Goal: Contribute content: Add original content to the website for others to see

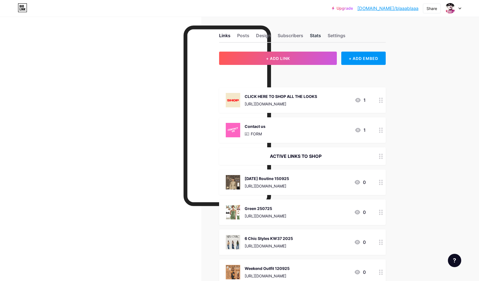
click at [314, 34] on div "Stats" at bounding box center [315, 37] width 11 height 10
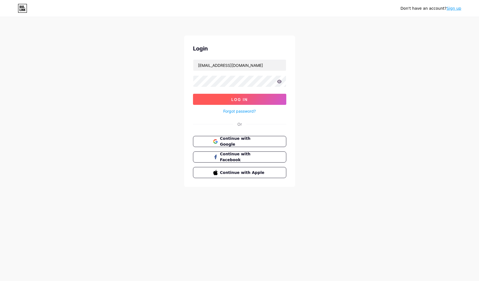
click at [243, 100] on span "Log In" at bounding box center [239, 99] width 16 height 5
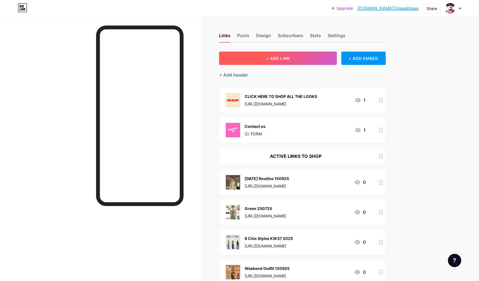
click at [273, 58] on span "+ ADD LINK" at bounding box center [278, 58] width 24 height 5
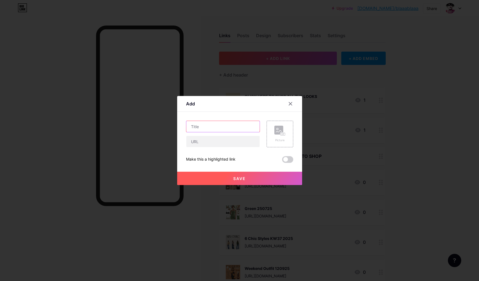
click at [213, 127] on input "text" at bounding box center [222, 126] width 73 height 11
type input "Shirtdress 280725"
click at [208, 139] on input "text" at bounding box center [222, 141] width 73 height 11
click at [225, 143] on input "text" at bounding box center [222, 141] width 73 height 11
paste input "https://liketk.it/5jV6q"
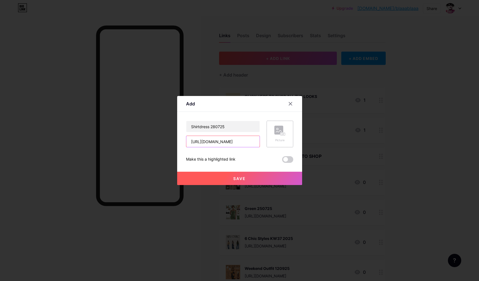
type input "https://liketk.it/5jV6q"
click at [277, 136] on div "Picture" at bounding box center [279, 134] width 11 height 17
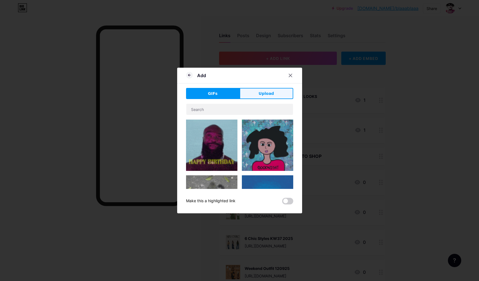
click at [268, 93] on span "Upload" at bounding box center [265, 94] width 15 height 6
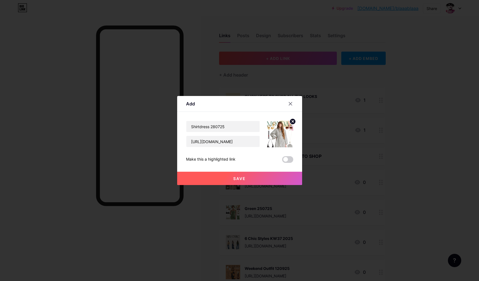
drag, startPoint x: 256, startPoint y: 177, endPoint x: 285, endPoint y: 184, distance: 29.8
click at [256, 177] on button "Save" at bounding box center [239, 178] width 125 height 13
